Goal: Transaction & Acquisition: Purchase product/service

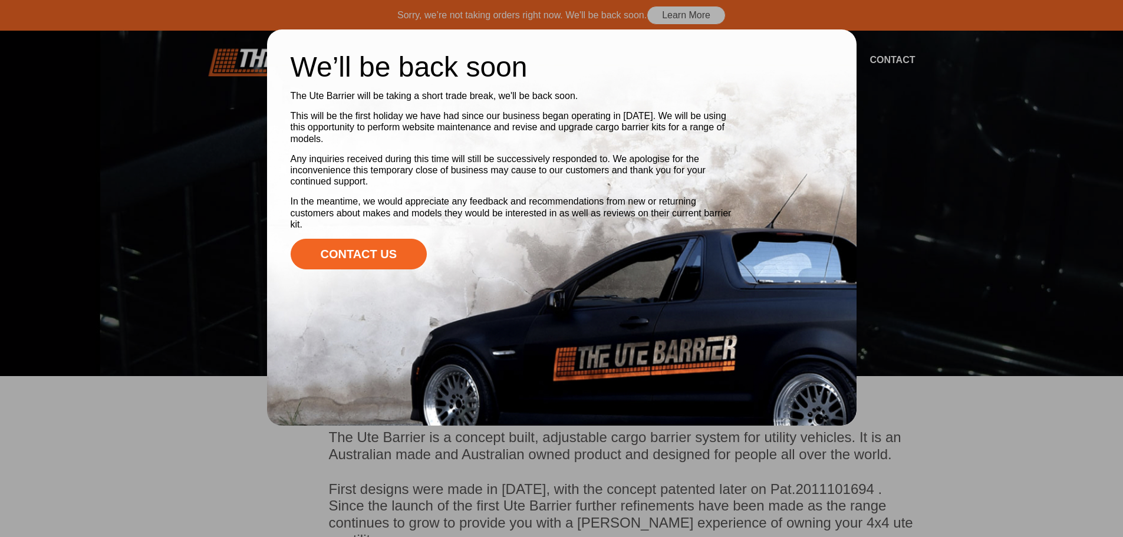
click at [952, 187] on div at bounding box center [561, 268] width 1123 height 537
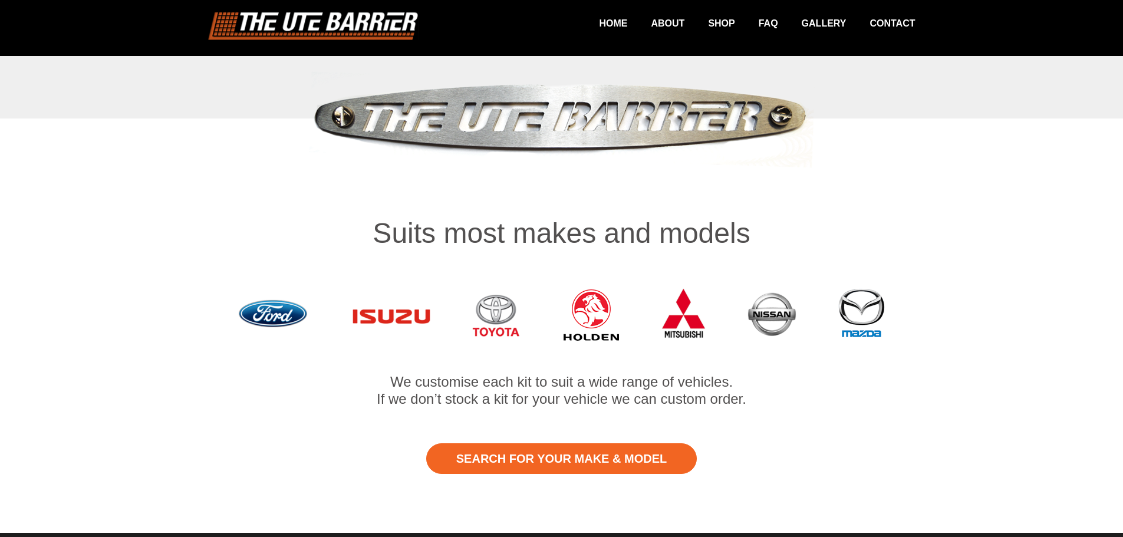
scroll to position [449, 0]
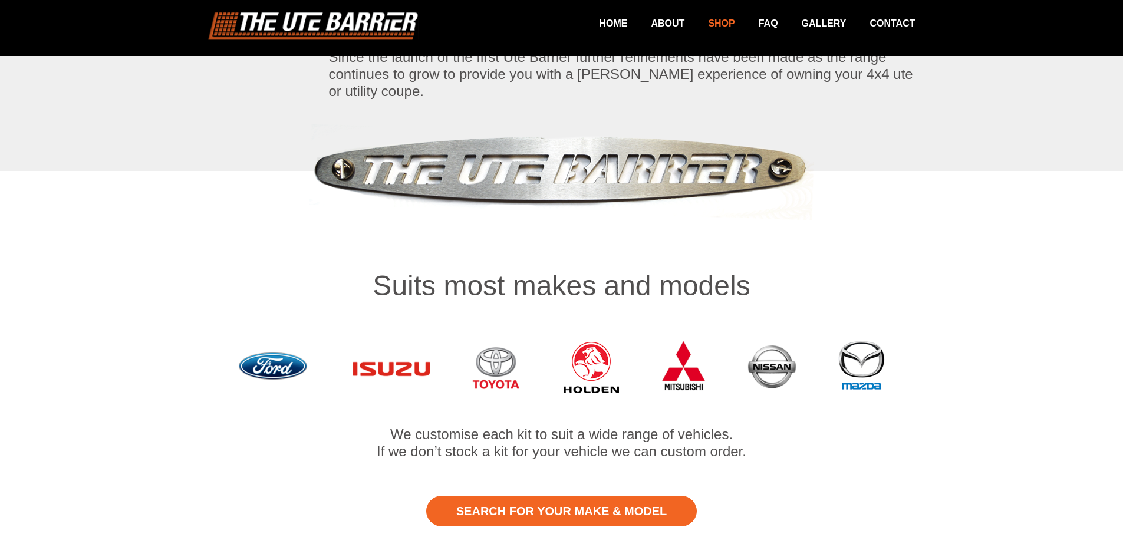
click at [719, 22] on link "Shop" at bounding box center [709, 23] width 50 height 23
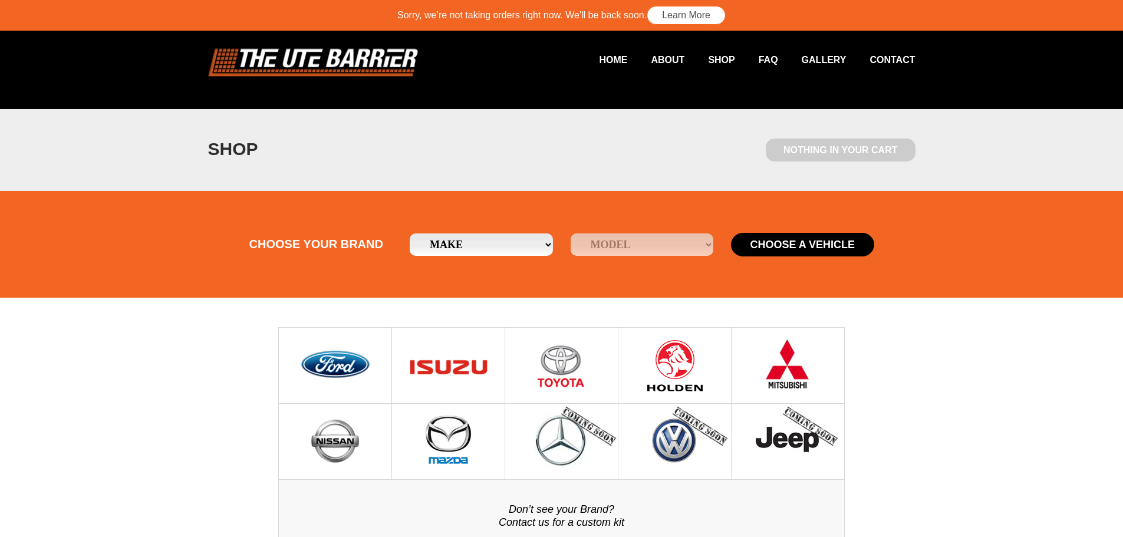
click at [437, 428] on img at bounding box center [449, 441] width 50 height 75
drag, startPoint x: 854, startPoint y: 212, endPoint x: 854, endPoint y: 200, distance: 11.8
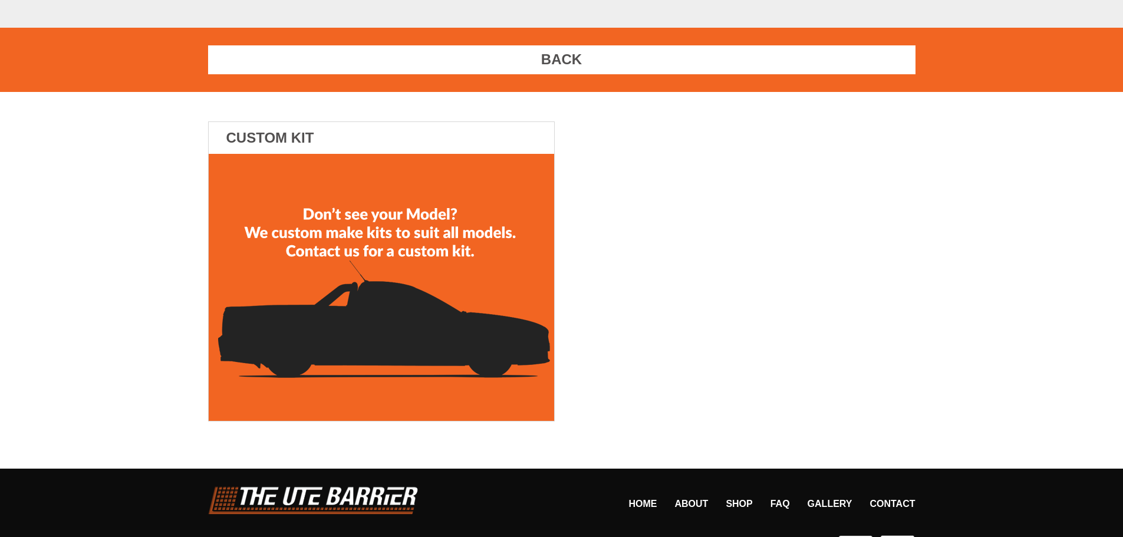
scroll to position [205, 0]
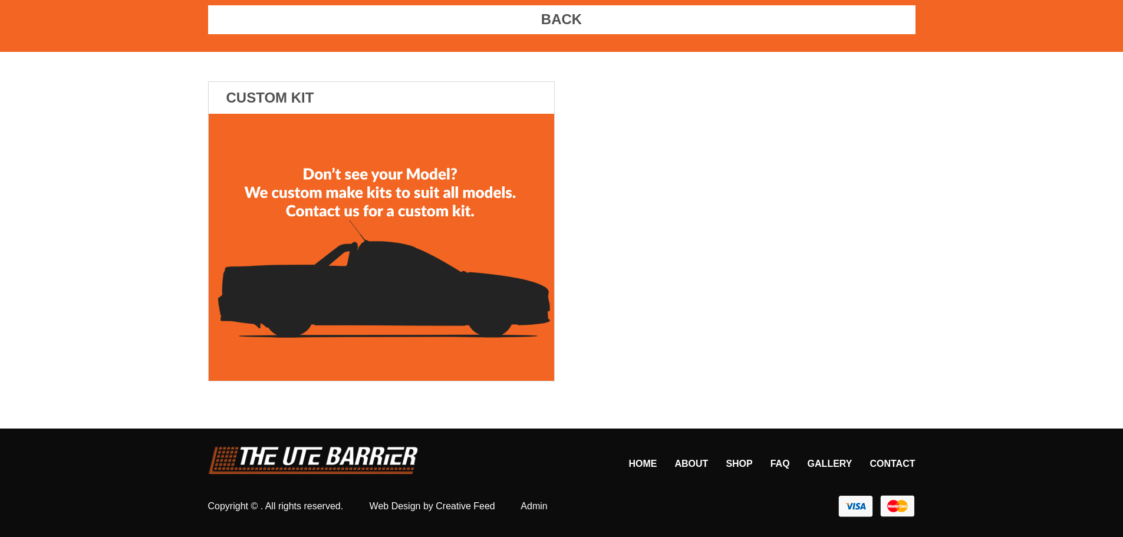
drag, startPoint x: 860, startPoint y: 219, endPoint x: 860, endPoint y: 212, distance: 7.1
